Goal: Find specific page/section: Locate a particular part of the current website

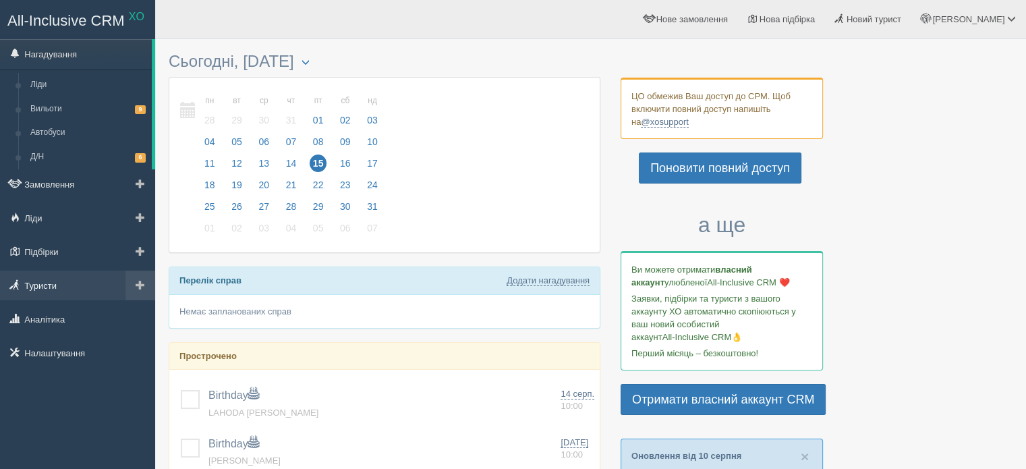
click at [39, 283] on link "Туристи" at bounding box center [77, 286] width 155 height 30
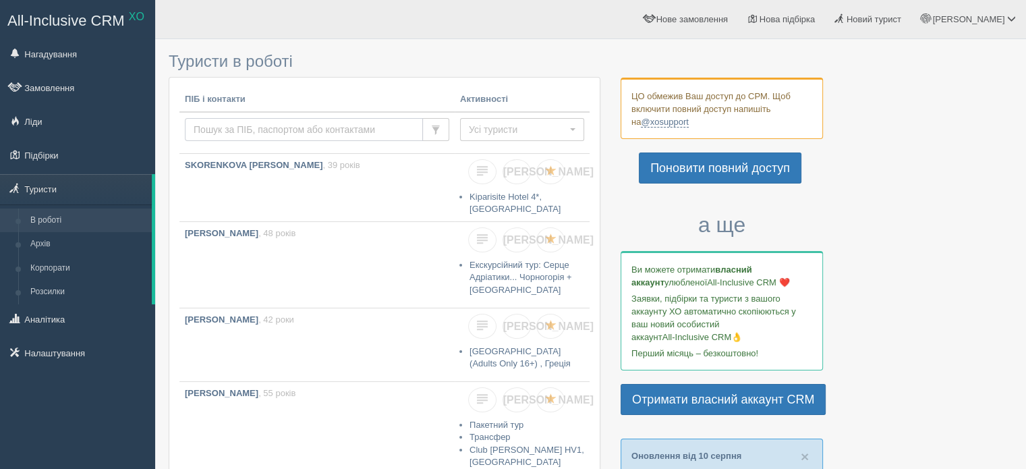
click at [227, 130] on input "text" at bounding box center [304, 129] width 238 height 23
type input "[PERSON_NAME]"
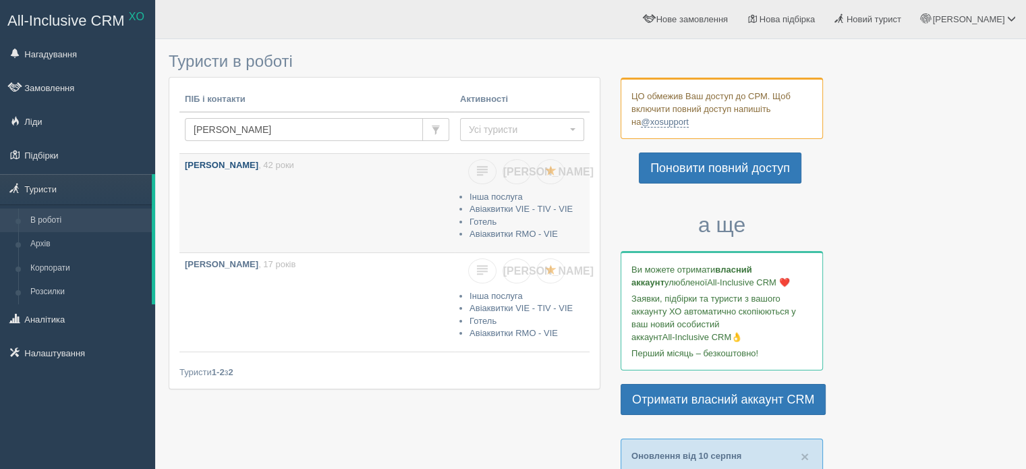
click at [258, 163] on b "[PERSON_NAME]" at bounding box center [222, 165] width 74 height 10
